Goal: Task Accomplishment & Management: Use online tool/utility

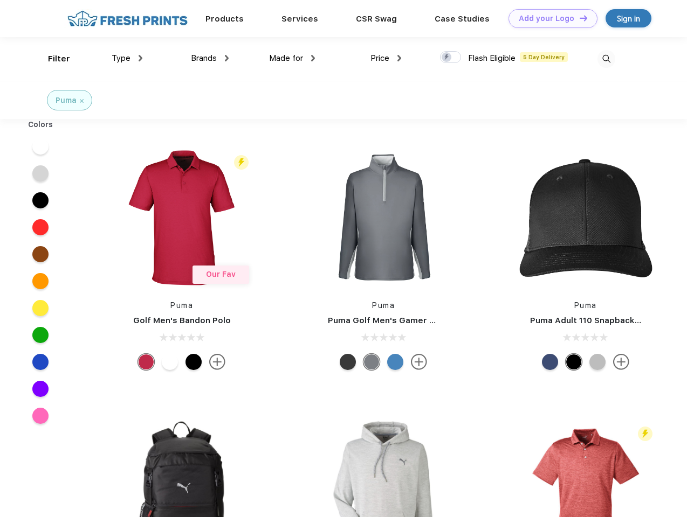
click at [549, 18] on link "Add your Logo Design Tool" at bounding box center [552, 18] width 89 height 19
click at [0, 0] on div "Design Tool" at bounding box center [0, 0] width 0 height 0
click at [578, 18] on link "Add your Logo Design Tool" at bounding box center [552, 18] width 89 height 19
click at [52, 59] on div "Filter" at bounding box center [59, 59] width 22 height 12
click at [127, 58] on span "Type" at bounding box center [121, 58] width 19 height 10
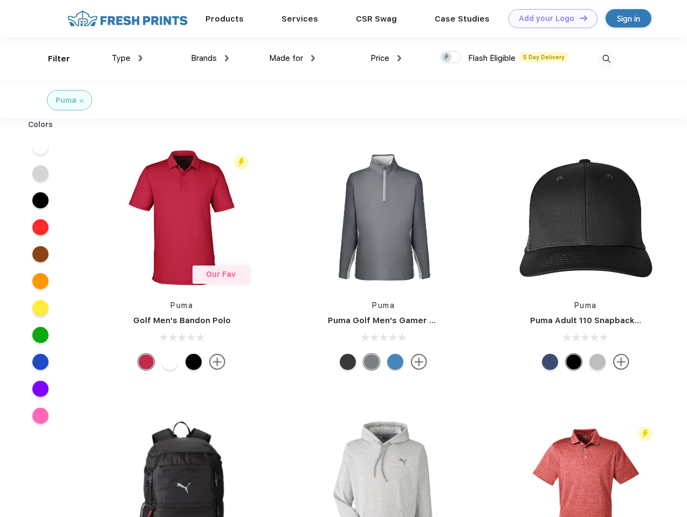
click at [210, 58] on span "Brands" at bounding box center [204, 58] width 26 height 10
click at [292, 58] on span "Made for" at bounding box center [286, 58] width 34 height 10
click at [386, 58] on span "Price" at bounding box center [379, 58] width 19 height 10
click at [451, 58] on div at bounding box center [450, 57] width 21 height 12
click at [447, 58] on input "checkbox" at bounding box center [443, 54] width 7 height 7
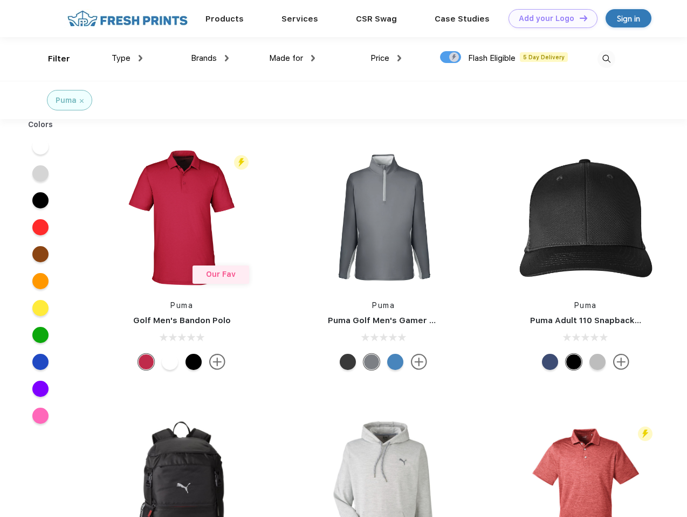
click at [606, 59] on img at bounding box center [606, 59] width 18 height 18
